Goal: Task Accomplishment & Management: Manage account settings

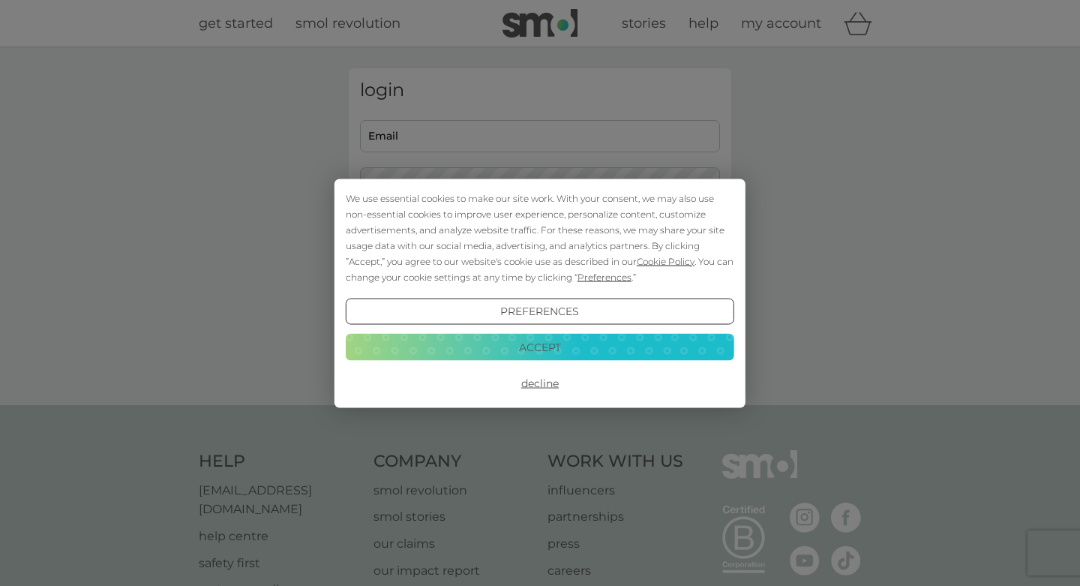
click at [539, 340] on button "Accept" at bounding box center [540, 347] width 388 height 27
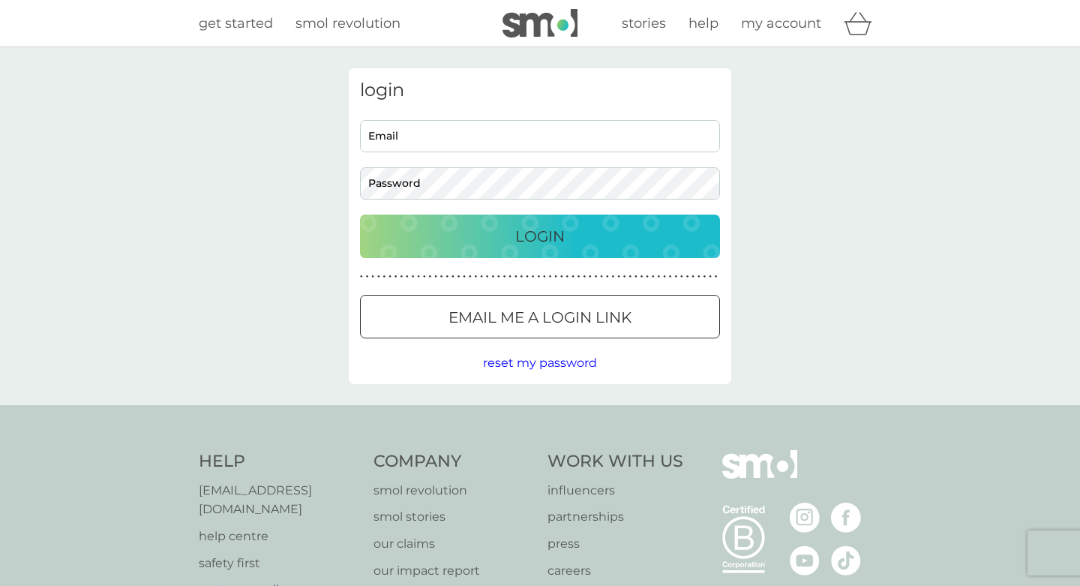
click at [417, 136] on input "Email" at bounding box center [540, 136] width 360 height 32
type input "[EMAIL_ADDRESS][DOMAIN_NAME]"
click at [515, 233] on p "Login" at bounding box center [539, 236] width 49 height 24
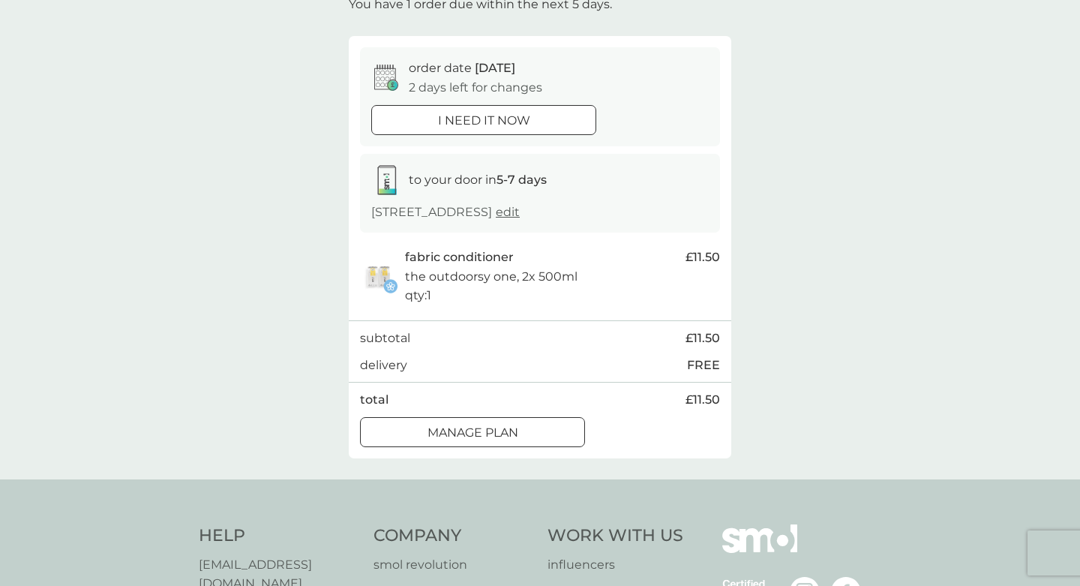
scroll to position [115, 0]
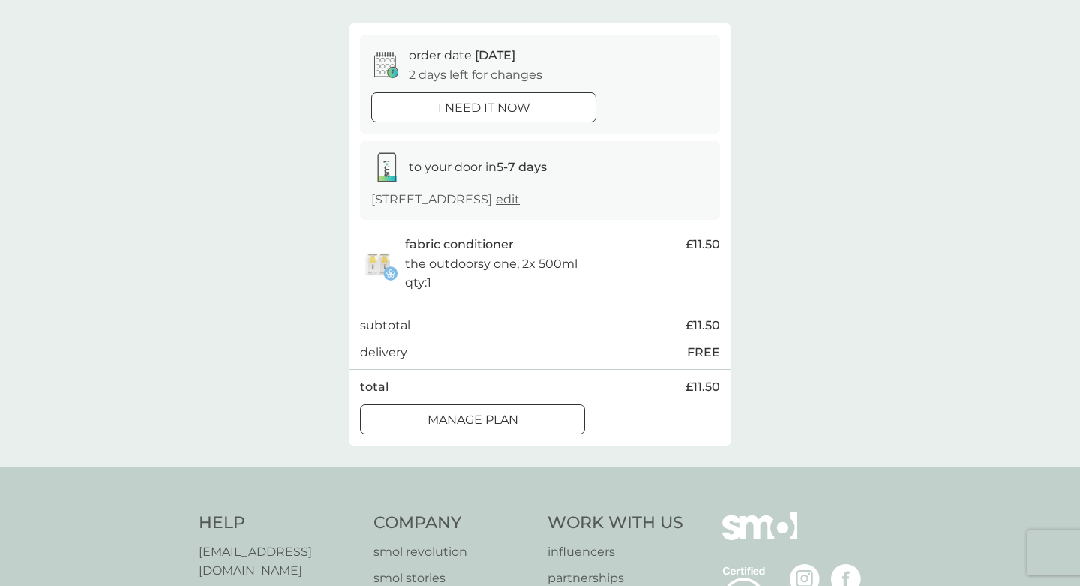
click at [471, 418] on div at bounding box center [472, 419] width 2 height 2
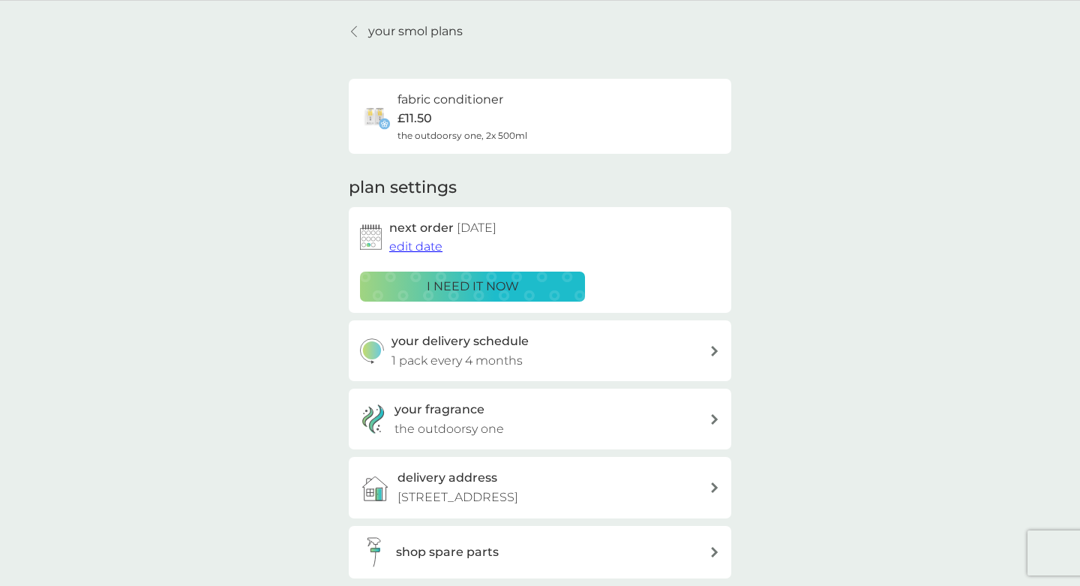
scroll to position [43, 0]
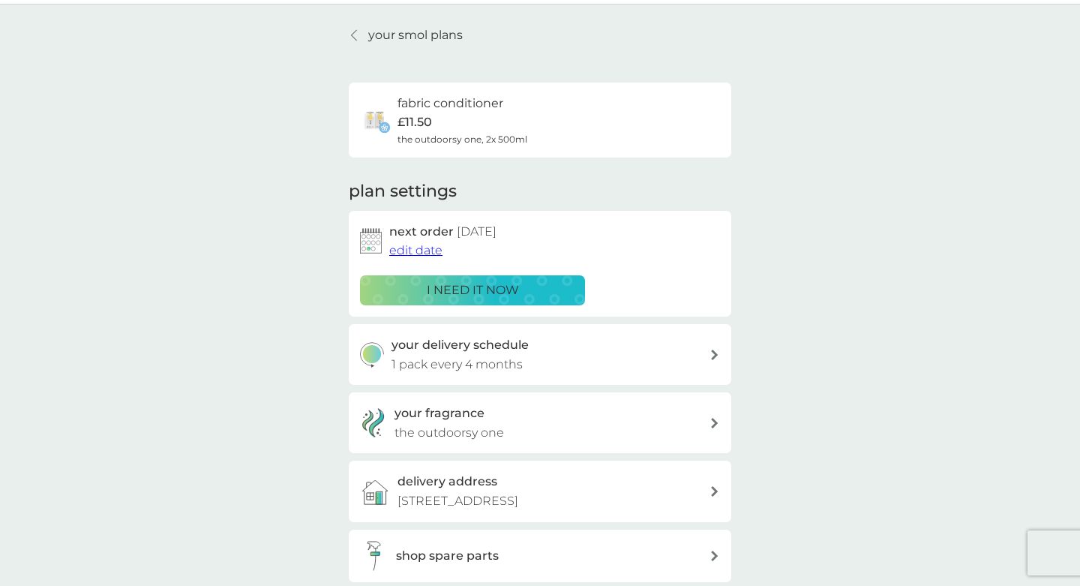
click at [409, 253] on span "edit date" at bounding box center [415, 250] width 53 height 14
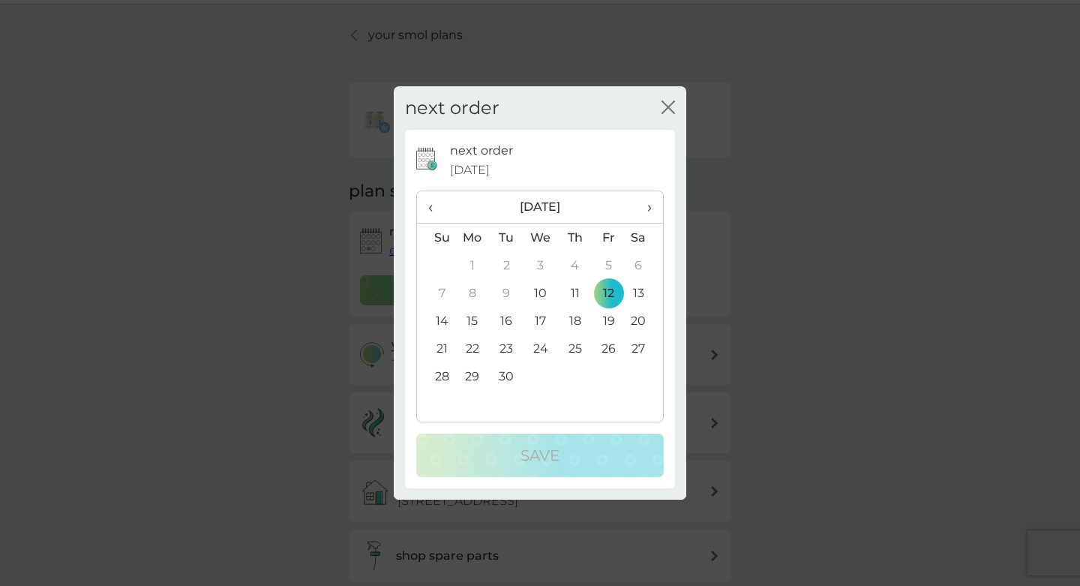
click at [646, 207] on span "›" at bounding box center [644, 206] width 15 height 31
click at [475, 315] on td "13" at bounding box center [472, 321] width 34 height 28
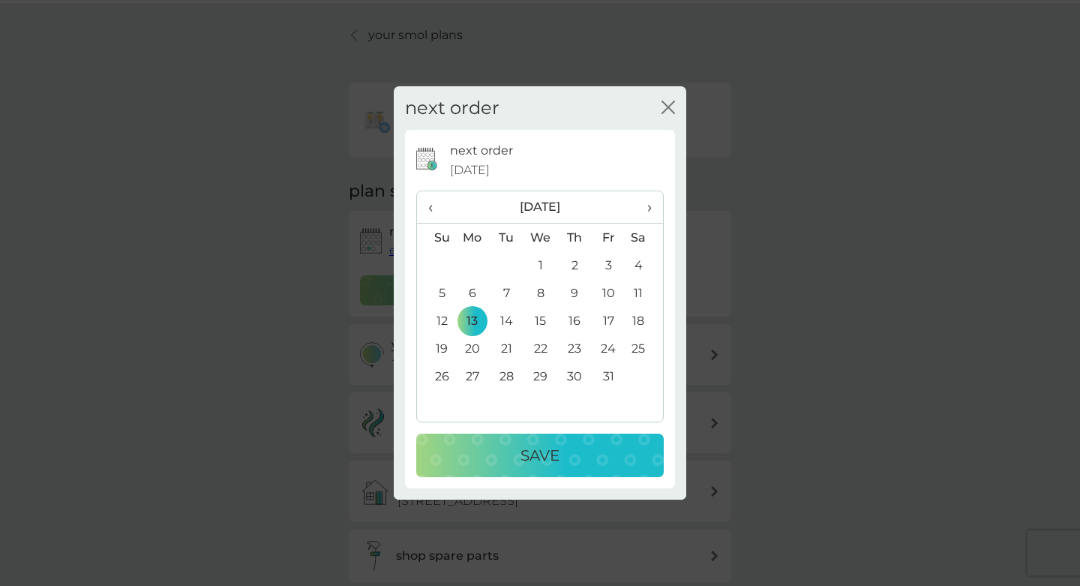
click at [571, 462] on div "Save" at bounding box center [539, 455] width 217 height 24
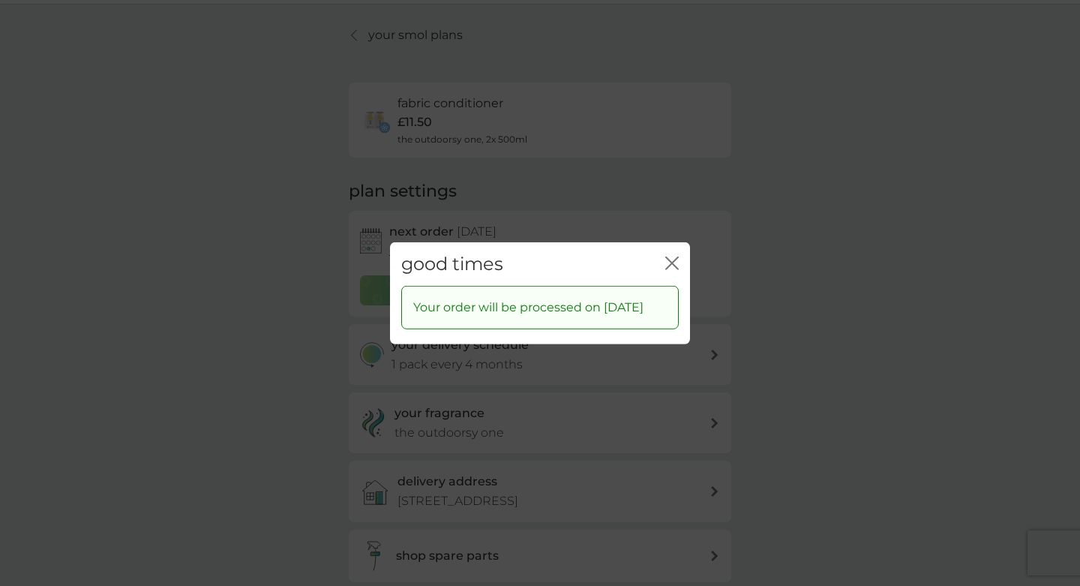
click at [670, 256] on icon "close" at bounding box center [671, 262] width 13 height 13
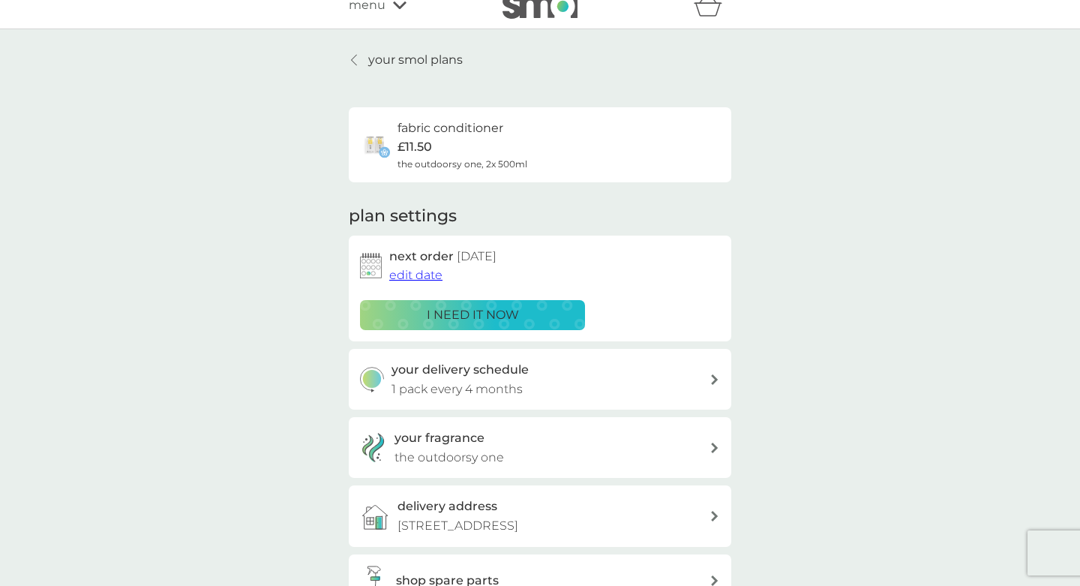
scroll to position [0, 0]
